Goal: Task Accomplishment & Management: Complete application form

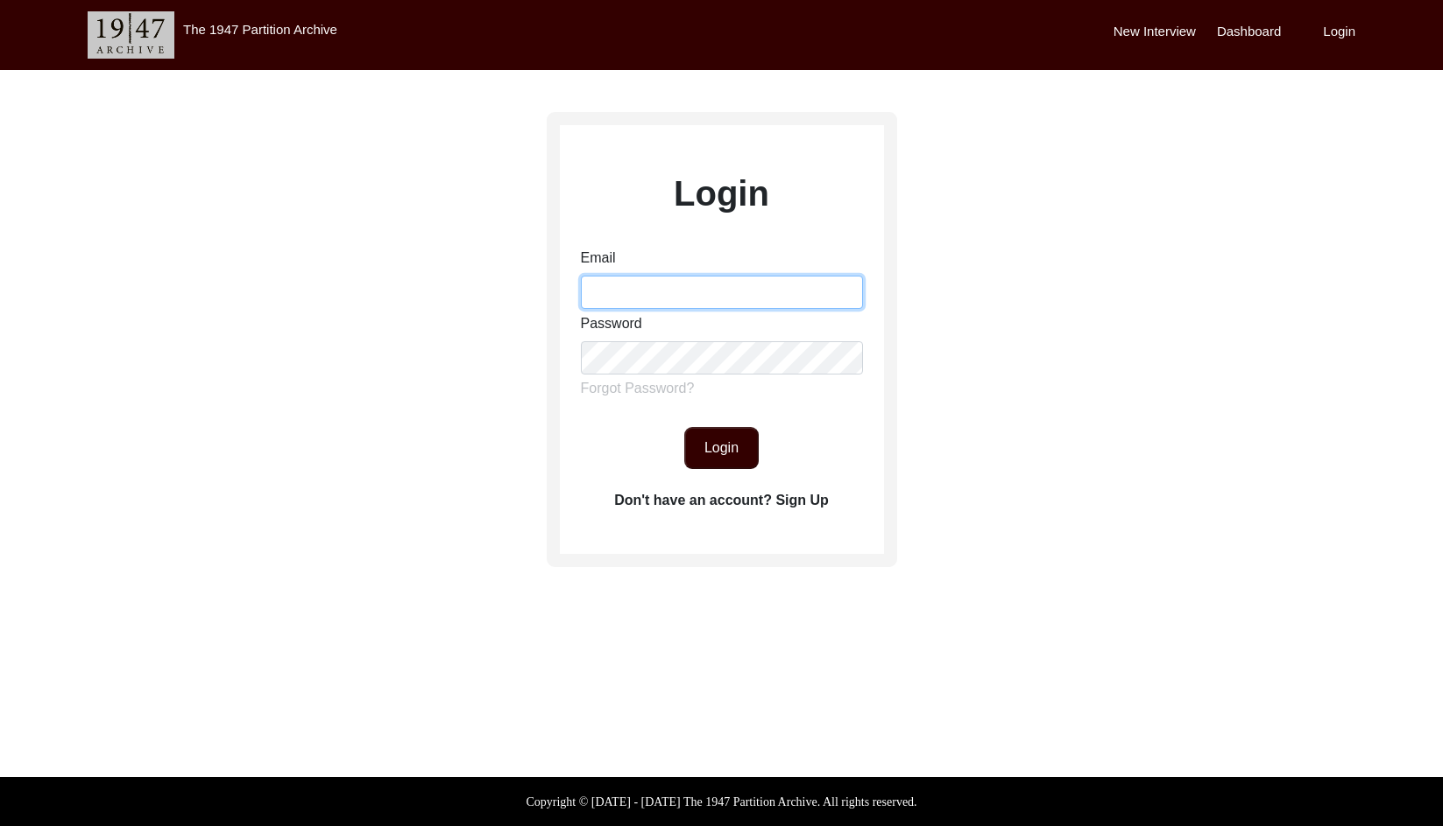
click at [599, 306] on input "Email" at bounding box center [722, 292] width 282 height 33
type input "[EMAIL_ADDRESS][DOMAIN_NAME]"
click at [717, 459] on button "Login" at bounding box center [721, 448] width 74 height 42
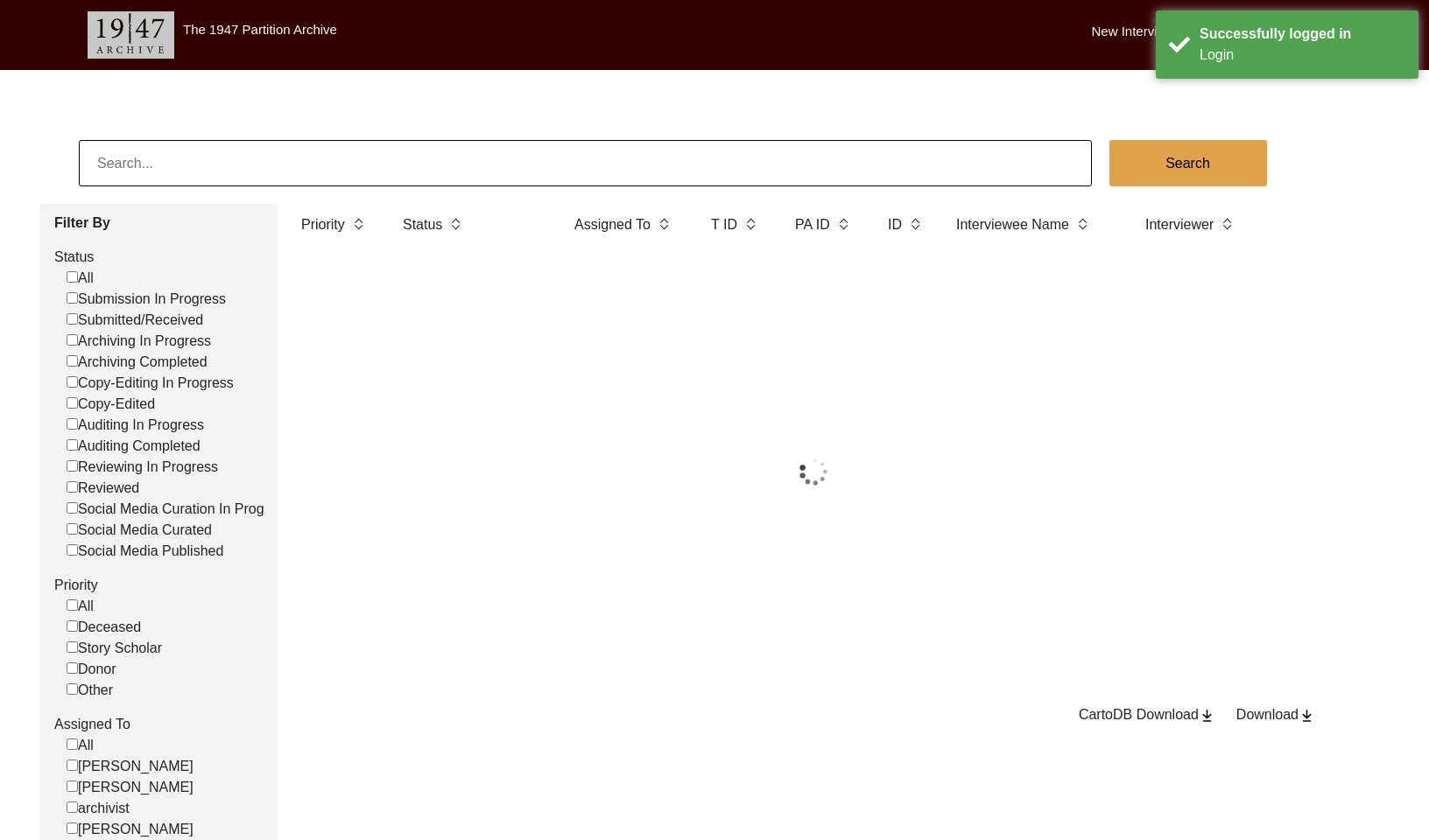
click at [539, 174] on input at bounding box center [586, 163] width 1013 height 46
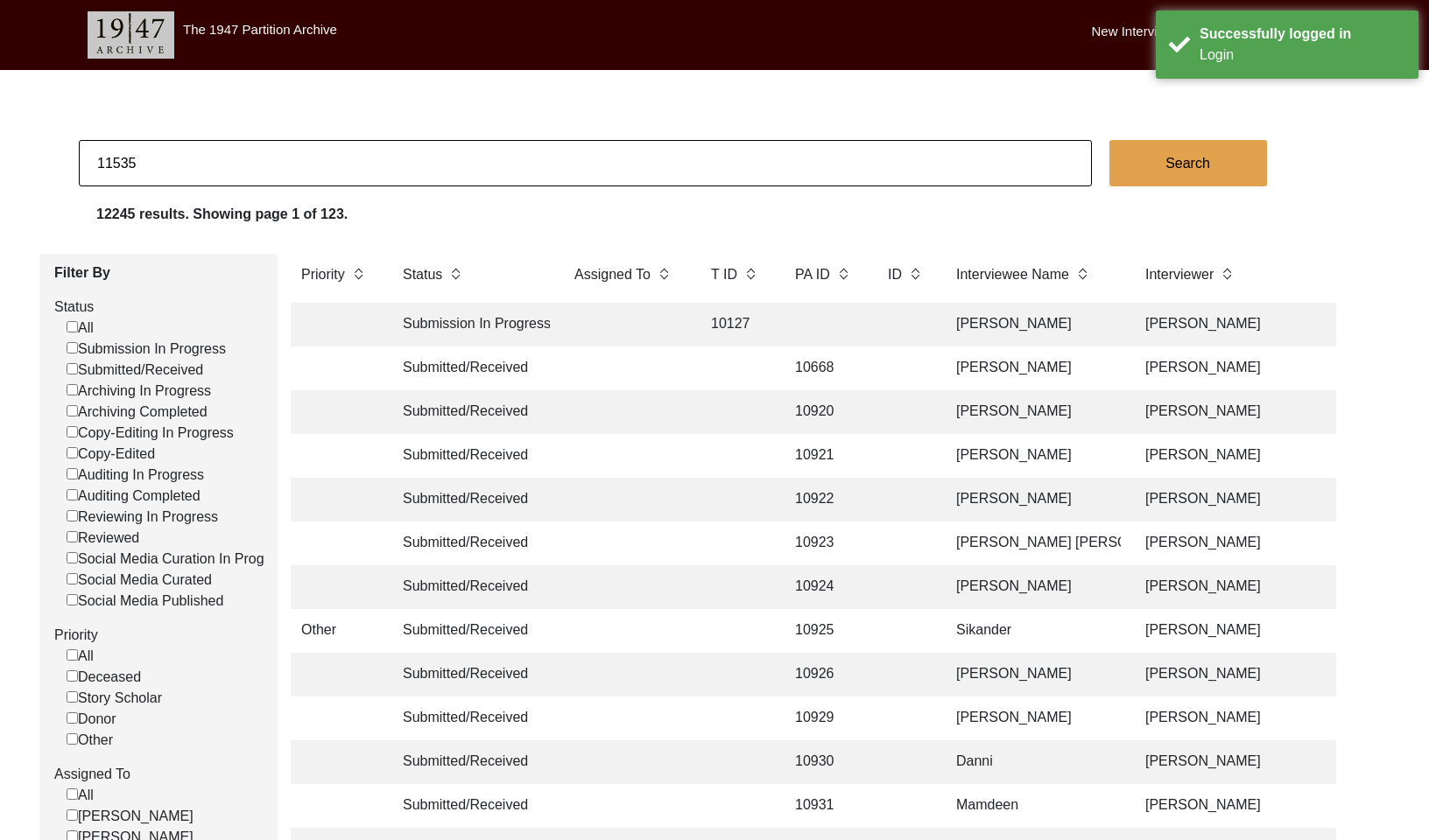
type input "11535"
checkbox input "false"
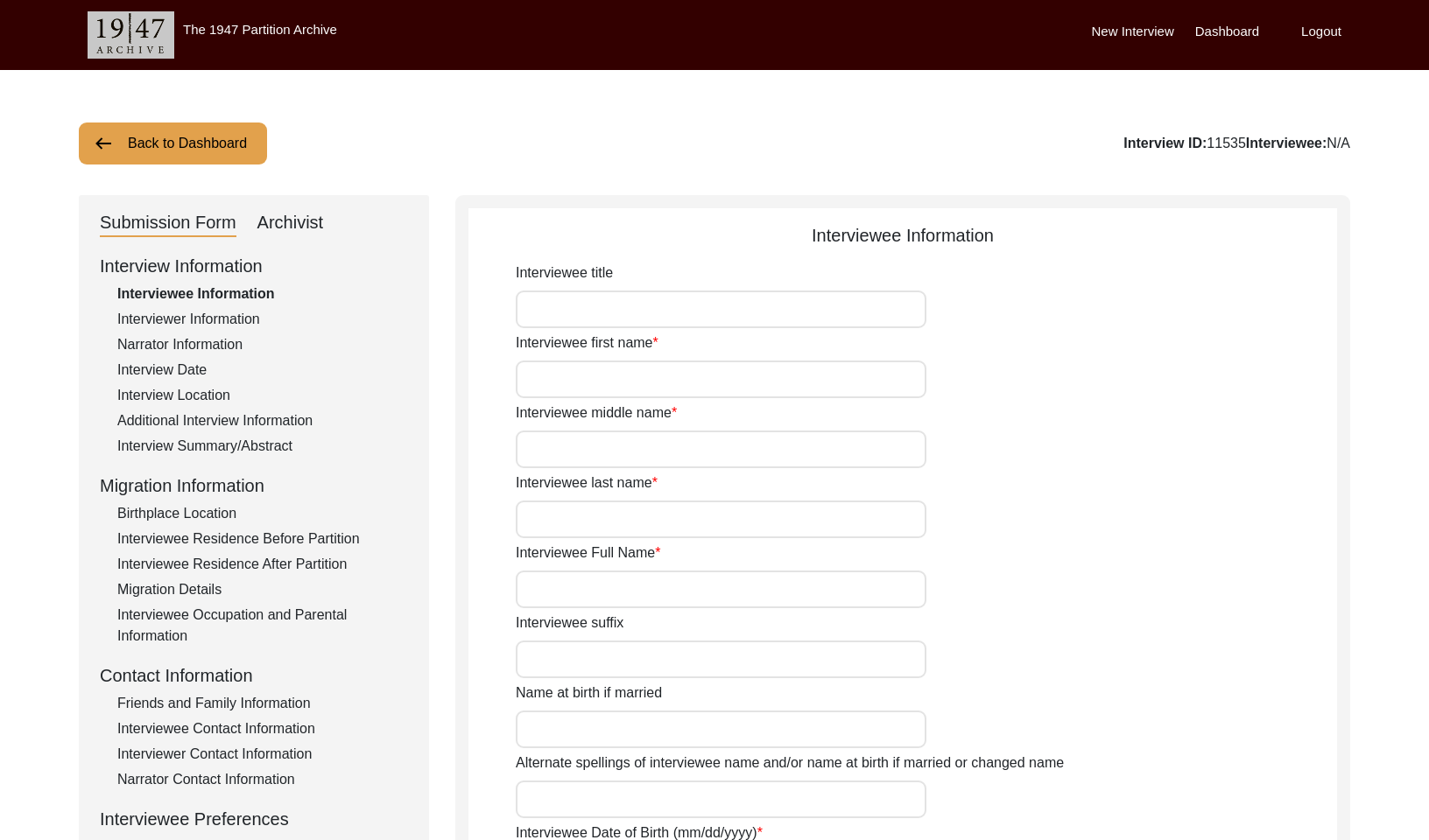
type input "Mrs."
type input "Anjali"
type input "[PERSON_NAME]"
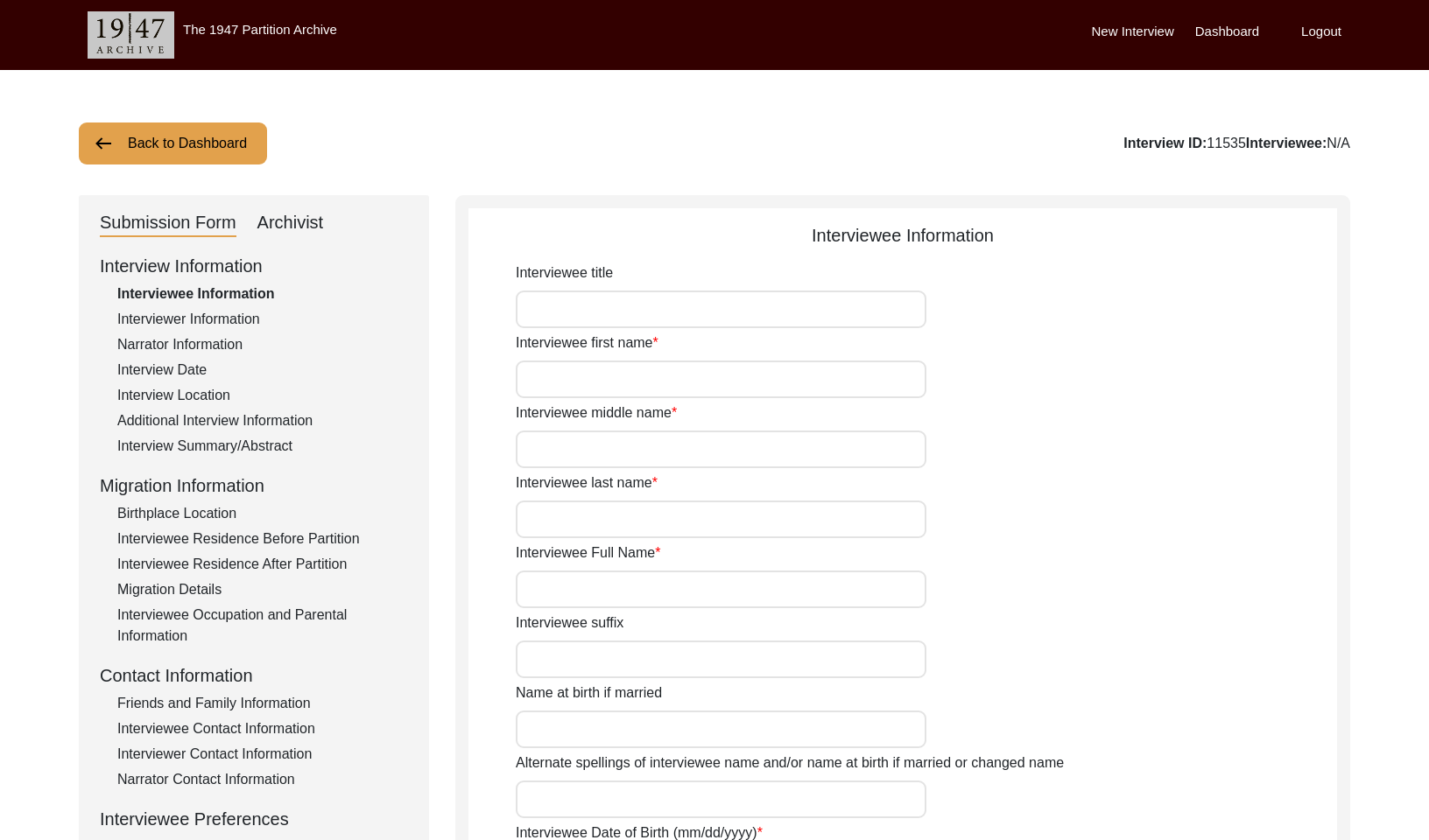
type input "[DATE]"
type input "84"
type input "[DEMOGRAPHIC_DATA]"
type input "No"
type input "Bengali"
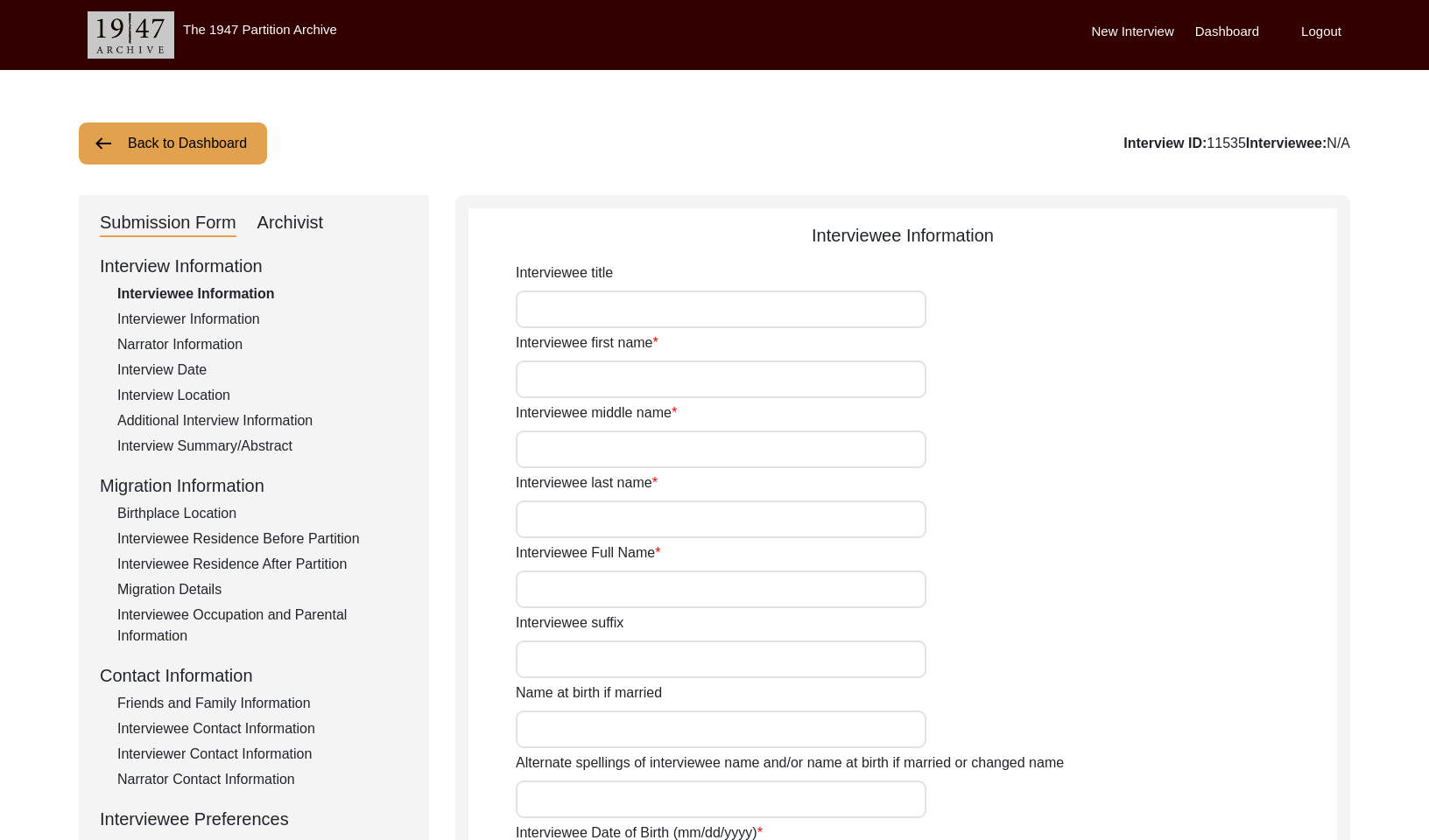
type input "[DEMOGRAPHIC_DATA]"
type input "Bengali"
click at [1323, 34] on label "Logout" at bounding box center [1322, 32] width 41 height 20
